Goal: Information Seeking & Learning: Learn about a topic

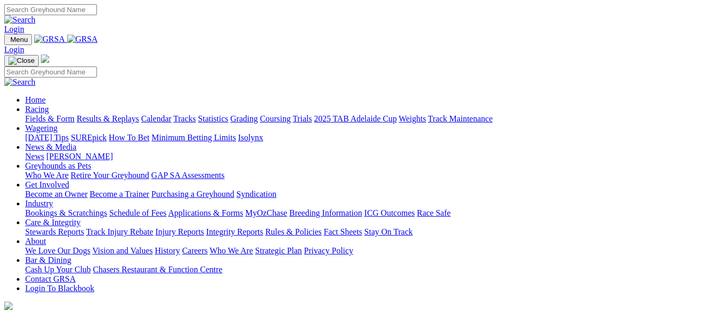
click at [139, 114] on link "Results & Replays" at bounding box center [107, 118] width 62 height 9
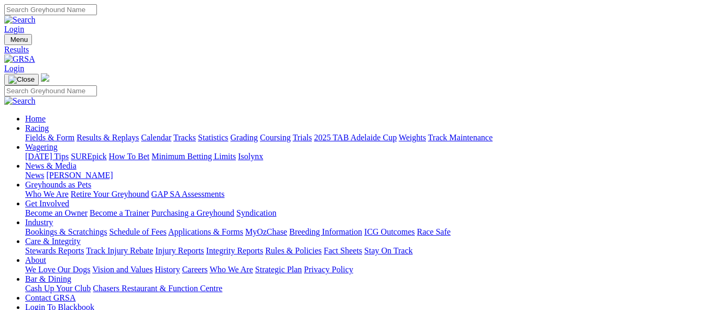
scroll to position [105, 0]
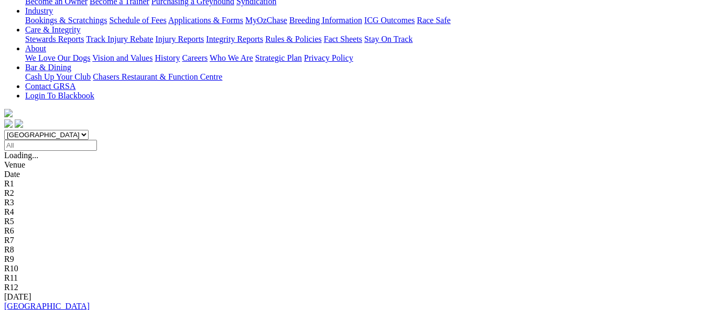
scroll to position [262, 0]
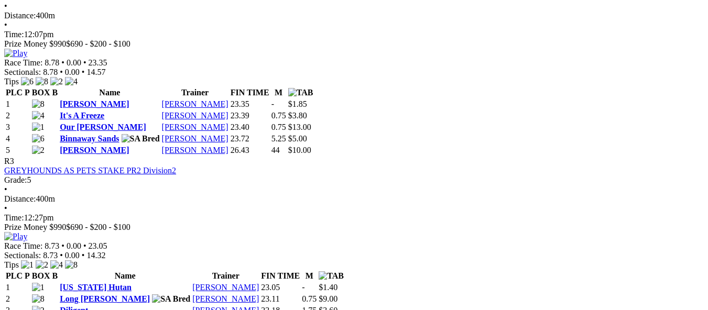
scroll to position [733, 0]
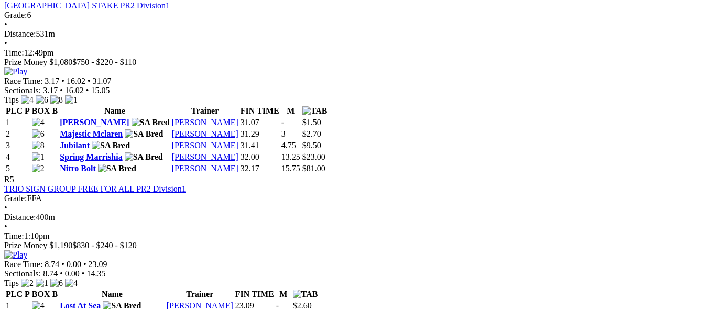
scroll to position [1048, 0]
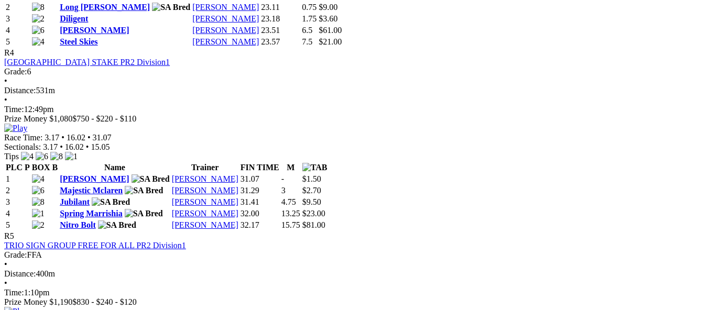
scroll to position [995, 0]
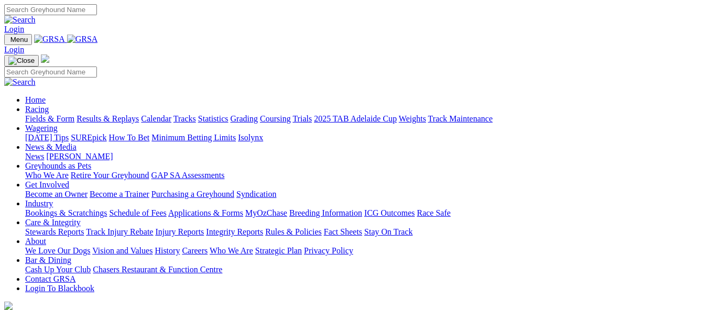
scroll to position [471, 0]
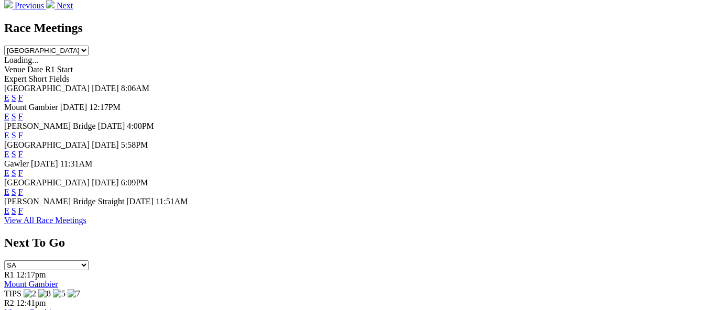
drag, startPoint x: 0, startPoint y: 0, endPoint x: 490, endPoint y: 131, distance: 507.1
click at [23, 169] on link "F" at bounding box center [20, 173] width 5 height 9
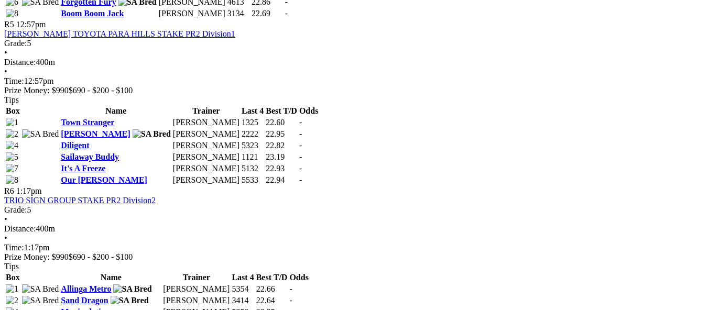
scroll to position [1152, 0]
